Goal: Obtain resource: Obtain resource

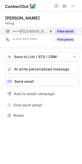
scroll to position [2, 2]
click at [66, 30] on button "View email" at bounding box center [65, 31] width 20 height 5
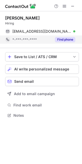
click at [68, 41] on button "Find phone" at bounding box center [65, 39] width 20 height 5
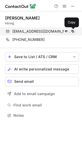
click at [72, 30] on span at bounding box center [72, 31] width 4 height 4
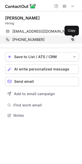
click at [72, 41] on span at bounding box center [72, 40] width 4 height 4
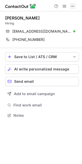
click at [73, 6] on span at bounding box center [72, 6] width 4 height 4
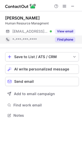
click at [66, 39] on button "Find phone" at bounding box center [65, 39] width 20 height 5
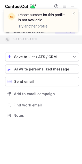
click at [73, 13] on span at bounding box center [74, 13] width 4 height 5
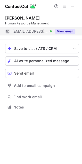
scroll to position [103, 82]
click at [66, 31] on button "View email" at bounding box center [65, 31] width 20 height 5
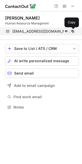
click at [72, 31] on span at bounding box center [72, 31] width 4 height 4
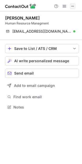
click at [72, 6] on span at bounding box center [72, 6] width 4 height 4
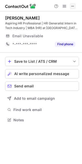
scroll to position [3, 2]
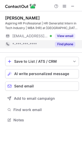
click at [67, 46] on button "Find phone" at bounding box center [65, 44] width 20 height 5
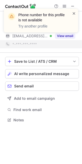
click at [73, 13] on span at bounding box center [74, 13] width 4 height 5
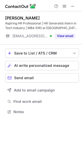
scroll to position [108, 82]
click at [72, 6] on span at bounding box center [72, 6] width 4 height 4
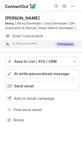
scroll to position [3, 2]
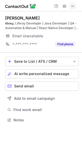
click at [70, 4] on button at bounding box center [72, 6] width 6 height 6
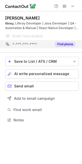
click at [60, 44] on button "Find phone" at bounding box center [65, 44] width 20 height 5
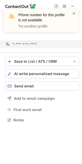
scroll to position [108, 82]
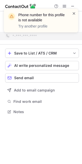
click at [72, 13] on span at bounding box center [74, 13] width 4 height 5
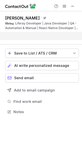
scroll to position [100, 82]
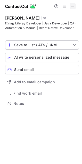
click at [72, 6] on span at bounding box center [72, 6] width 4 height 4
click at [71, 6] on span at bounding box center [72, 6] width 4 height 4
click at [72, 5] on span at bounding box center [72, 6] width 4 height 4
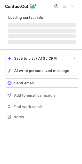
scroll to position [116, 82]
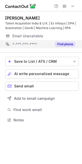
click at [58, 44] on button "Find phone" at bounding box center [65, 44] width 20 height 5
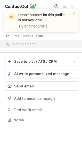
click at [74, 13] on span at bounding box center [74, 13] width 4 height 5
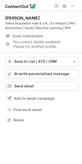
click at [74, 6] on span at bounding box center [72, 6] width 4 height 4
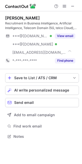
scroll to position [133, 82]
click at [73, 8] on span at bounding box center [72, 6] width 4 height 4
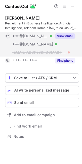
click at [57, 36] on button "View email" at bounding box center [65, 35] width 20 height 5
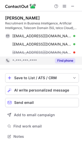
click at [67, 62] on button "Find phone" at bounding box center [65, 60] width 20 height 5
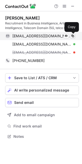
click at [73, 35] on span at bounding box center [72, 36] width 4 height 4
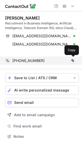
scroll to position [124, 82]
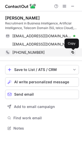
click at [73, 52] on span at bounding box center [72, 52] width 4 height 4
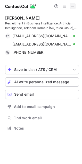
click at [72, 6] on span at bounding box center [72, 6] width 4 height 4
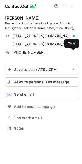
scroll to position [3, 2]
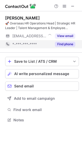
click at [64, 43] on button "Find phone" at bounding box center [65, 44] width 20 height 5
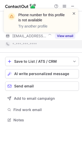
click at [74, 12] on span at bounding box center [74, 13] width 4 height 5
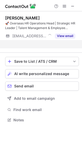
scroll to position [108, 82]
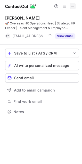
click at [71, 7] on span at bounding box center [72, 6] width 4 height 4
click at [73, 7] on span at bounding box center [72, 6] width 4 height 4
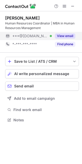
click at [61, 33] on div "View email" at bounding box center [63, 36] width 23 height 8
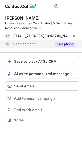
click at [64, 44] on button "Find phone" at bounding box center [65, 44] width 20 height 5
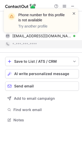
click at [73, 13] on span at bounding box center [74, 13] width 4 height 5
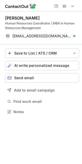
scroll to position [108, 82]
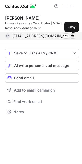
click at [70, 36] on span at bounding box center [72, 36] width 4 height 4
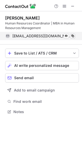
click at [70, 36] on span at bounding box center [72, 36] width 4 height 4
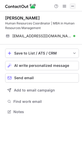
click at [73, 8] on span at bounding box center [72, 6] width 4 height 4
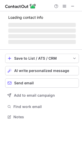
scroll to position [2, 2]
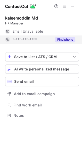
click at [66, 40] on button "Find phone" at bounding box center [65, 39] width 20 height 5
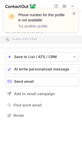
click at [73, 12] on span at bounding box center [74, 13] width 4 height 5
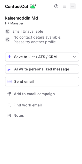
click at [73, 5] on span at bounding box center [72, 6] width 4 height 4
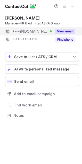
click at [58, 29] on button "View email" at bounding box center [65, 31] width 20 height 5
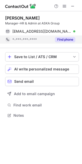
click at [64, 38] on button "Find phone" at bounding box center [65, 39] width 20 height 5
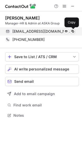
click at [71, 32] on span at bounding box center [72, 31] width 4 height 4
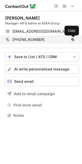
click at [71, 40] on span at bounding box center [72, 40] width 4 height 4
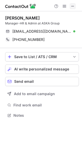
click at [73, 7] on span at bounding box center [72, 6] width 4 height 4
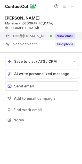
click at [66, 33] on button "View email" at bounding box center [65, 35] width 20 height 5
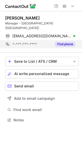
click at [67, 42] on button "Find phone" at bounding box center [65, 44] width 20 height 5
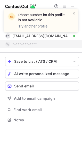
click at [73, 13] on span at bounding box center [74, 13] width 4 height 5
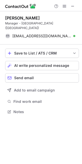
scroll to position [103, 82]
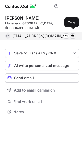
click at [72, 34] on span at bounding box center [72, 36] width 4 height 4
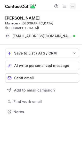
click at [73, 8] on span at bounding box center [72, 6] width 4 height 4
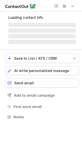
scroll to position [2, 2]
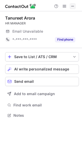
click at [75, 4] on button at bounding box center [72, 6] width 6 height 6
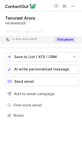
scroll to position [116, 82]
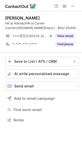
click at [69, 6] on div at bounding box center [64, 6] width 25 height 6
click at [73, 7] on span at bounding box center [72, 6] width 4 height 4
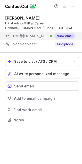
click at [64, 35] on button "View email" at bounding box center [65, 35] width 20 height 5
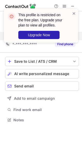
click at [65, 47] on div "This profile is restricted on the free plan. Upgrade your plan to view all prof…" at bounding box center [41, 28] width 82 height 48
click at [74, 15] on span at bounding box center [74, 13] width 4 height 5
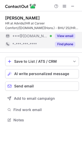
click at [65, 43] on button "Find phone" at bounding box center [65, 44] width 20 height 5
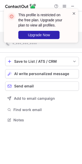
click at [73, 13] on span at bounding box center [74, 13] width 4 height 5
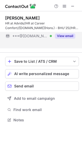
scroll to position [108, 82]
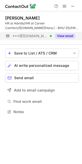
click at [66, 38] on button "View email" at bounding box center [65, 35] width 20 height 5
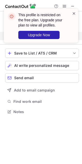
click at [72, 14] on span at bounding box center [74, 13] width 4 height 5
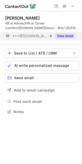
click at [72, 6] on div "This profile is restricted on the free plan. Upgrade your plan to view all prof…" at bounding box center [41, 9] width 82 height 10
click at [72, 6] on span at bounding box center [72, 6] width 4 height 4
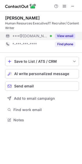
click at [61, 34] on button "View email" at bounding box center [65, 35] width 20 height 5
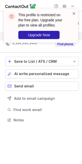
click at [73, 13] on span at bounding box center [74, 13] width 4 height 5
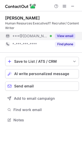
click at [71, 6] on div "This profile is restricted on the free plan. Upgrade your plan to view all prof…" at bounding box center [41, 9] width 82 height 10
click at [71, 6] on span at bounding box center [72, 6] width 4 height 4
click at [62, 36] on button "View email" at bounding box center [65, 35] width 20 height 5
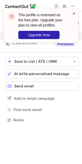
click at [72, 13] on span at bounding box center [74, 13] width 4 height 5
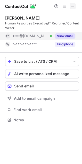
click at [72, 6] on span at bounding box center [72, 6] width 4 height 4
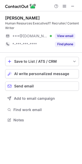
scroll to position [116, 82]
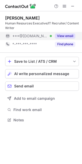
click at [61, 35] on button "View email" at bounding box center [65, 35] width 20 height 5
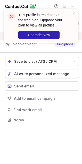
click at [62, 43] on div "This profile is restricted on the free plan. Upgrade your plan to view all prof…" at bounding box center [41, 28] width 82 height 48
click at [73, 13] on span at bounding box center [74, 13] width 4 height 5
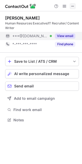
click at [73, 6] on span at bounding box center [72, 6] width 4 height 4
